Goal: Task Accomplishment & Management: Manage account settings

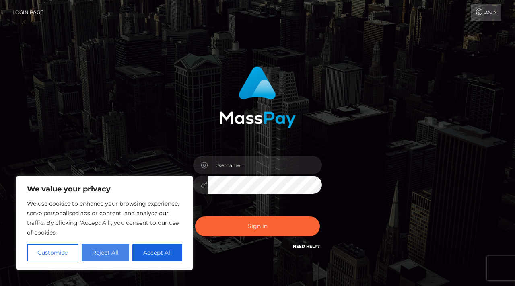
click at [103, 256] on button "Reject All" at bounding box center [106, 253] width 48 height 18
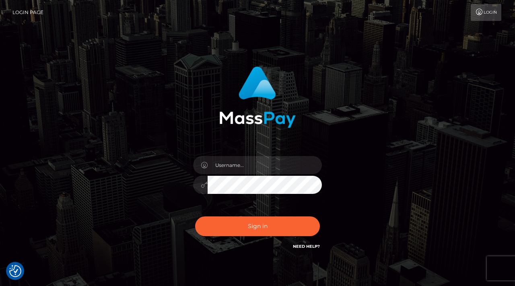
click at [287, 154] on div at bounding box center [257, 181] width 141 height 62
click at [287, 164] on input "text" at bounding box center [265, 165] width 114 height 18
type input "[EMAIL_ADDRESS][DOMAIN_NAME]"
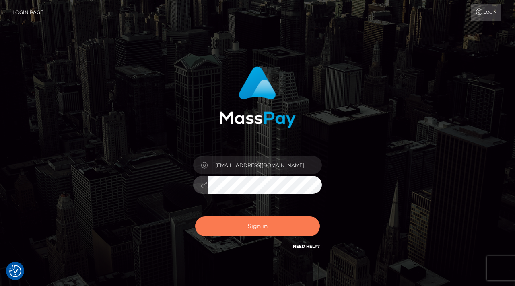
click at [242, 231] on button "Sign in" at bounding box center [257, 226] width 125 height 20
